Goal: Information Seeking & Learning: Learn about a topic

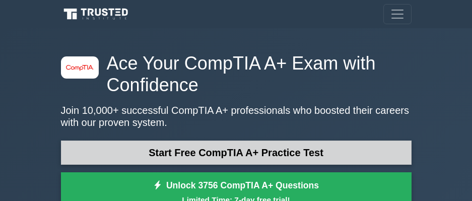
click at [215, 154] on link "Start Free CompTIA A+ Practice Test" at bounding box center [236, 153] width 351 height 24
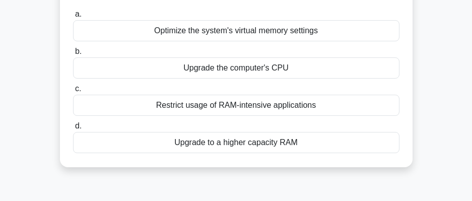
scroll to position [101, 0]
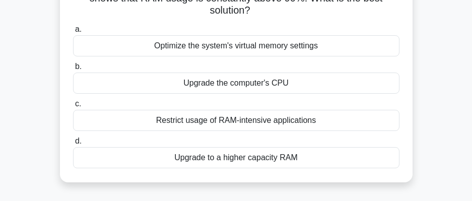
click at [252, 159] on div "Upgrade to a higher capacity RAM" at bounding box center [236, 157] width 327 height 21
click at [73, 145] on input "d. Upgrade to a higher capacity RAM" at bounding box center [73, 141] width 0 height 7
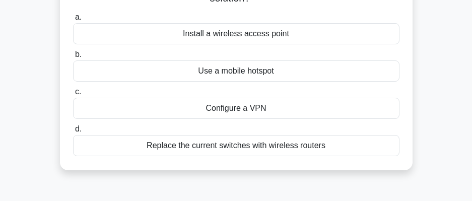
click at [234, 40] on div "Install a wireless access point" at bounding box center [236, 33] width 327 height 21
click at [73, 21] on input "a. Install a wireless access point" at bounding box center [73, 17] width 0 height 7
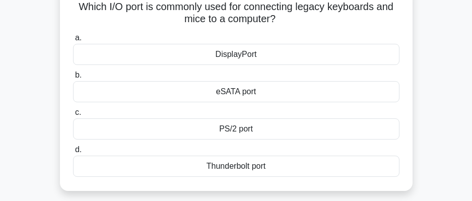
scroll to position [50, 0]
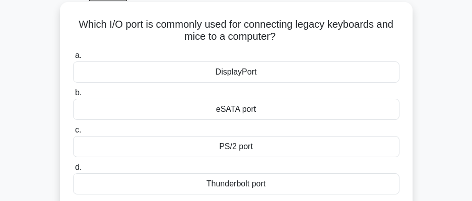
click at [256, 148] on div "PS/2 port" at bounding box center [236, 146] width 327 height 21
click at [73, 134] on input "c. PS/2 port" at bounding box center [73, 130] width 0 height 7
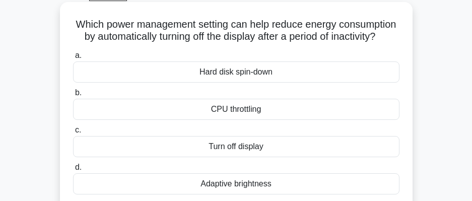
click at [251, 157] on div "Turn off display" at bounding box center [236, 146] width 327 height 21
click at [73, 134] on input "c. Turn off display" at bounding box center [73, 130] width 0 height 7
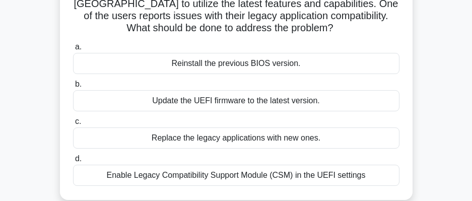
scroll to position [101, 0]
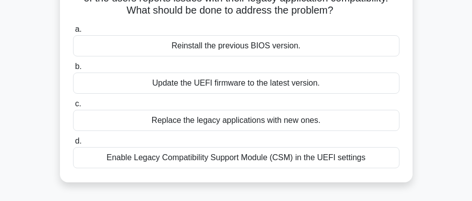
click at [250, 164] on div "Enable Legacy Compatibility Support Module (CSM) in the UEFI settings" at bounding box center [236, 157] width 327 height 21
click at [73, 145] on input "d. Enable Legacy Compatibility Support Module (CSM) in the UEFI settings" at bounding box center [73, 141] width 0 height 7
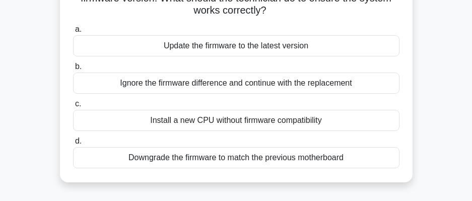
click at [240, 158] on div "Downgrade the firmware to match the previous motherboard" at bounding box center [236, 157] width 327 height 21
click at [73, 145] on input "d. Downgrade the firmware to match the previous motherboard" at bounding box center [73, 141] width 0 height 7
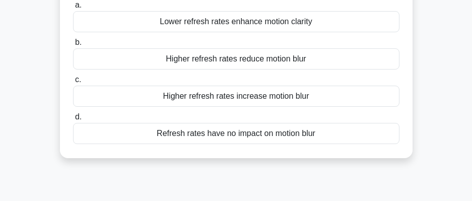
click at [219, 62] on div "Higher refresh rates reduce motion blur" at bounding box center [236, 58] width 327 height 21
click at [73, 46] on input "b. Higher refresh rates reduce motion blur" at bounding box center [73, 42] width 0 height 7
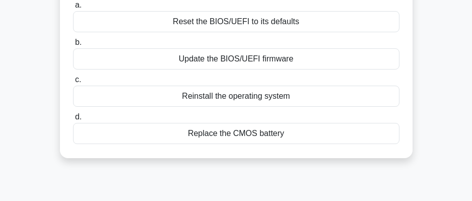
click at [237, 137] on div "Replace the CMOS battery" at bounding box center [236, 133] width 327 height 21
click at [73, 120] on input "d. Replace the CMOS battery" at bounding box center [73, 117] width 0 height 7
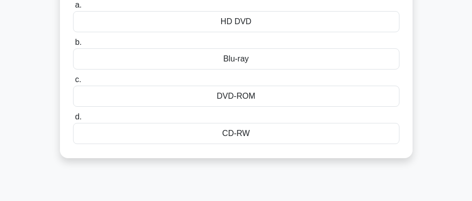
click at [274, 61] on div "Blu-ray" at bounding box center [236, 58] width 327 height 21
click at [73, 46] on input "b. Blu-ray" at bounding box center [73, 42] width 0 height 7
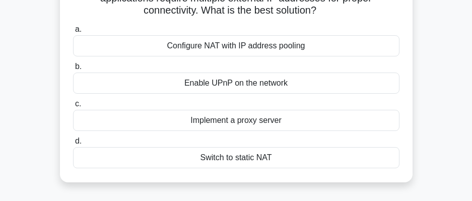
click at [271, 124] on div "Implement a proxy server" at bounding box center [236, 120] width 327 height 21
click at [73, 107] on input "c. Implement a proxy server" at bounding box center [73, 104] width 0 height 7
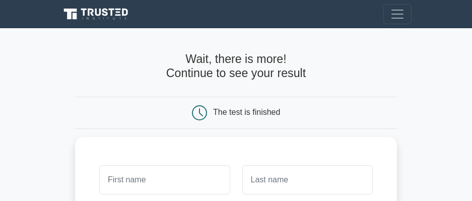
scroll to position [151, 0]
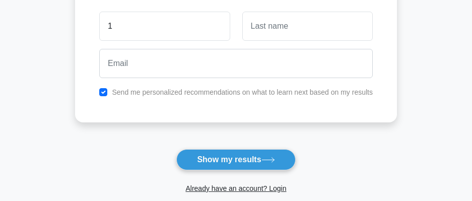
type input "1"
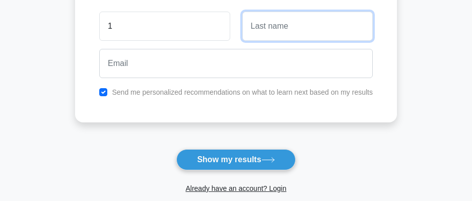
click at [274, 33] on input "text" at bounding box center [308, 26] width 131 height 29
type input "1"
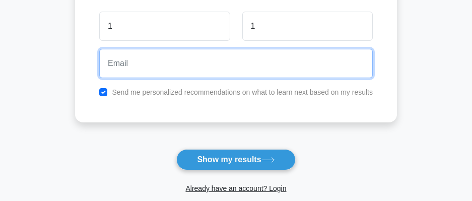
click at [220, 65] on input "email" at bounding box center [236, 63] width 274 height 29
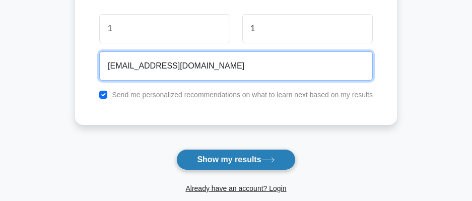
type input "[EMAIL_ADDRESS][DOMAIN_NAME]"
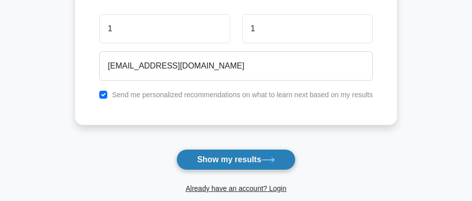
click at [253, 161] on button "Show my results" at bounding box center [235, 159] width 119 height 21
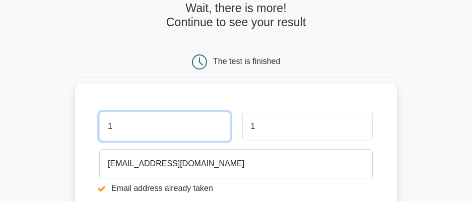
scroll to position [167, 0]
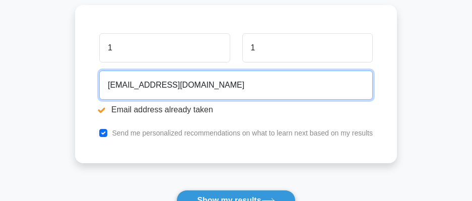
click at [208, 94] on input "none@none.com" at bounding box center [236, 85] width 274 height 29
paste input "jauzanneubrutrei-3367@yopmail"
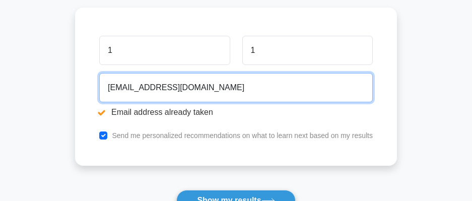
type input "jauzanneubrutrei-3367@yopmail.com"
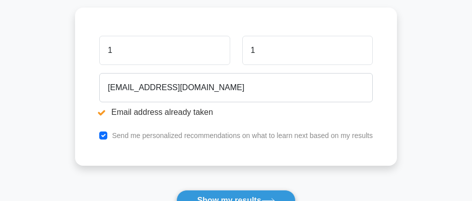
click at [423, 110] on main "Email address already taken Wait, there is more! Continue to see your result Th…" at bounding box center [236, 70] width 472 height 418
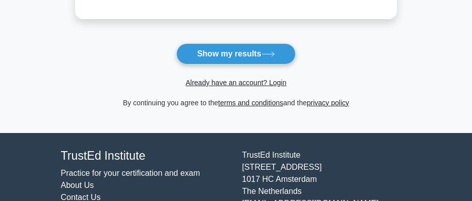
scroll to position [318, 0]
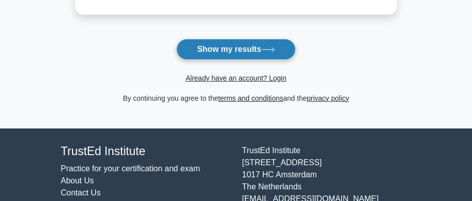
click at [232, 49] on button "Show my results" at bounding box center [235, 49] width 119 height 21
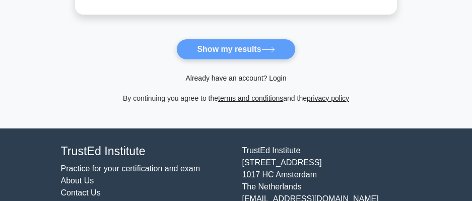
scroll to position [315, 0]
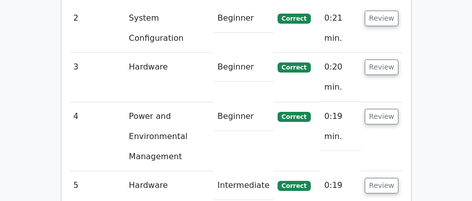
scroll to position [1210, 0]
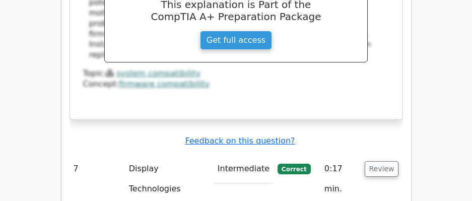
scroll to position [1765, 0]
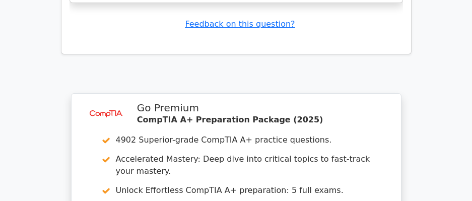
scroll to position [2571, 0]
